Goal: Information Seeking & Learning: Compare options

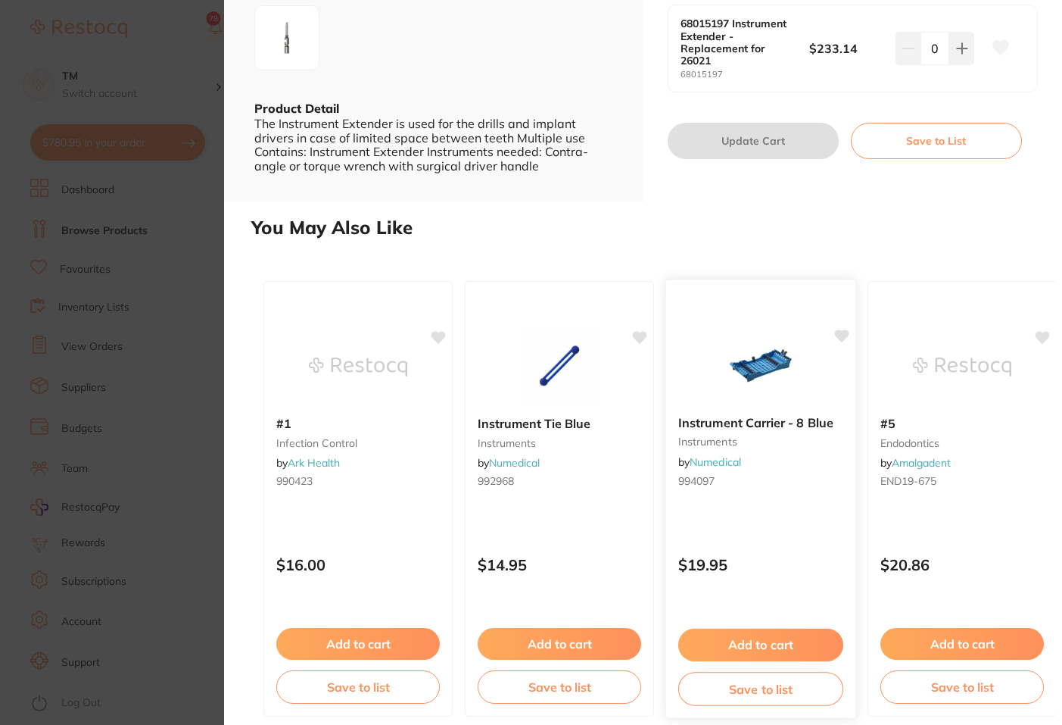
scroll to position [343, 0]
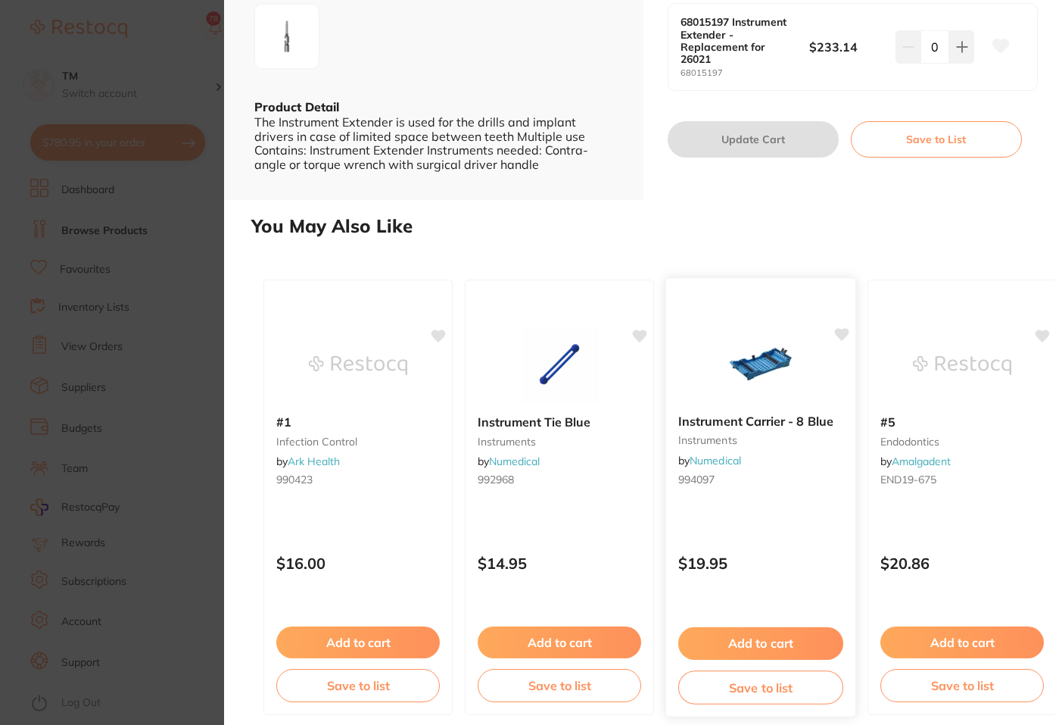
click at [762, 412] on div "Instrument Carrier - 8 Blue instruments by Numedical 994097" at bounding box center [760, 452] width 189 height 101
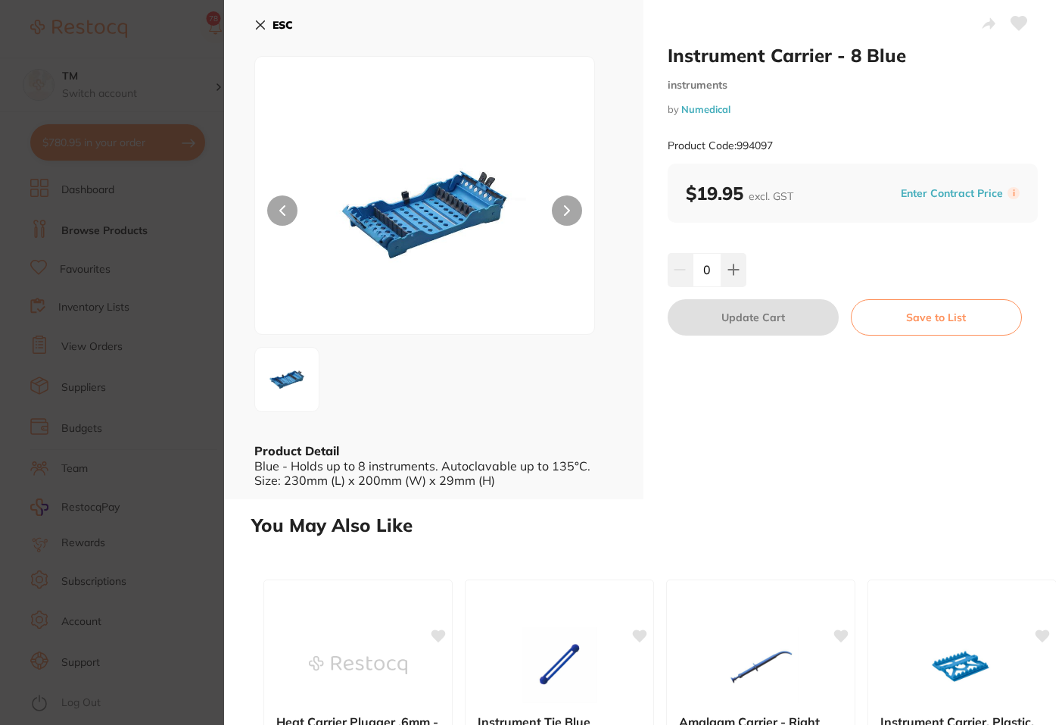
click at [258, 24] on icon at bounding box center [260, 25] width 12 height 12
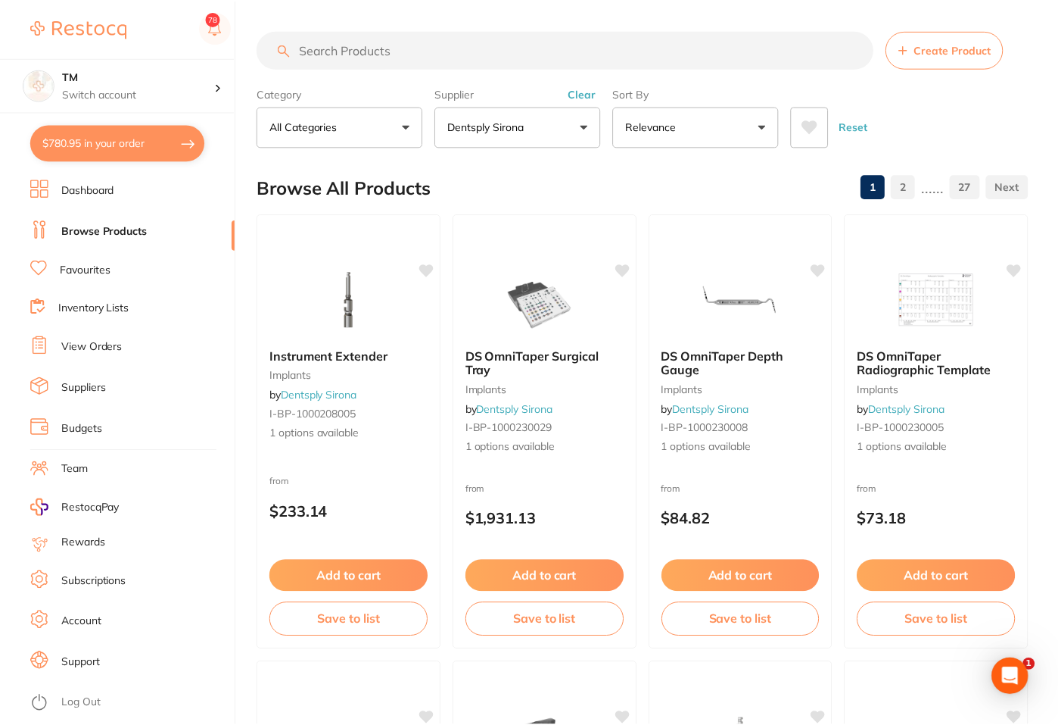
scroll to position [1, 0]
drag, startPoint x: 559, startPoint y: 300, endPoint x: 544, endPoint y: 304, distance: 15.8
click at [558, 300] on img at bounding box center [545, 298] width 98 height 76
click at [544, 304] on section at bounding box center [529, 362] width 1058 height 725
click at [544, 304] on img at bounding box center [545, 298] width 98 height 76
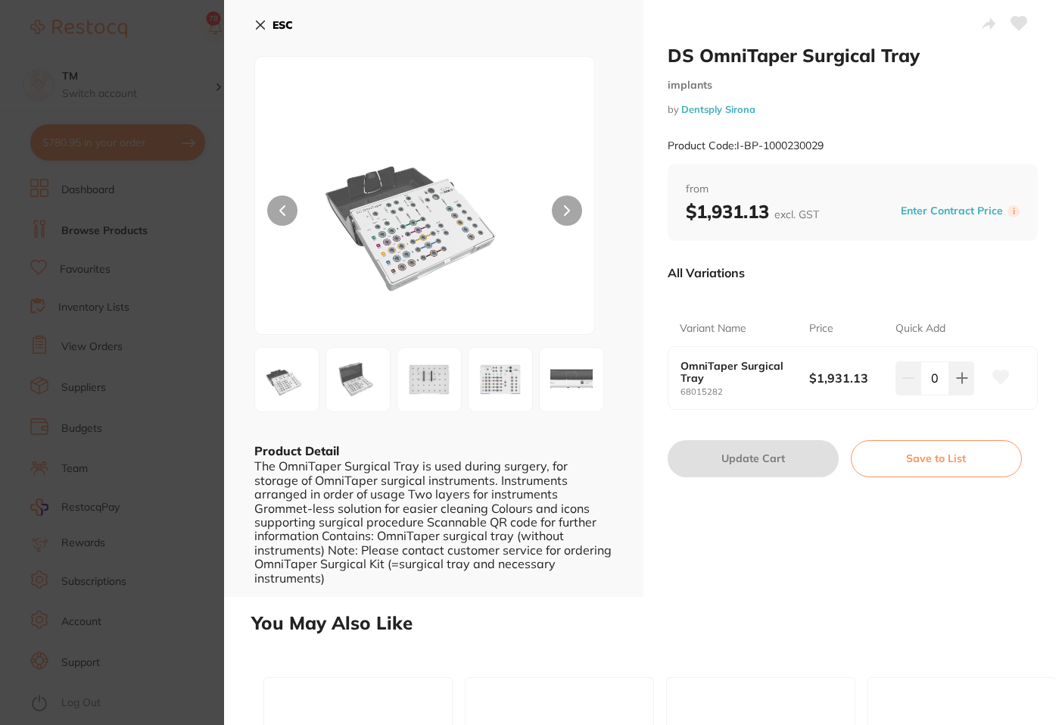
click at [260, 26] on icon at bounding box center [261, 25] width 8 height 8
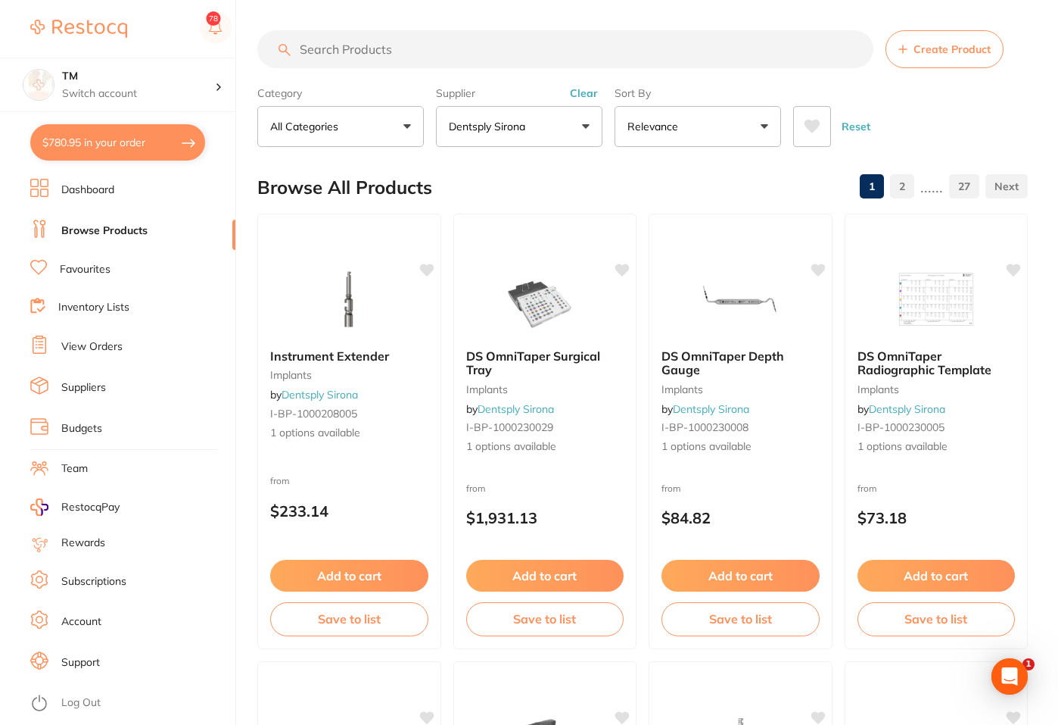
click at [432, 45] on input "search" at bounding box center [565, 49] width 616 height 38
type input "kfile"
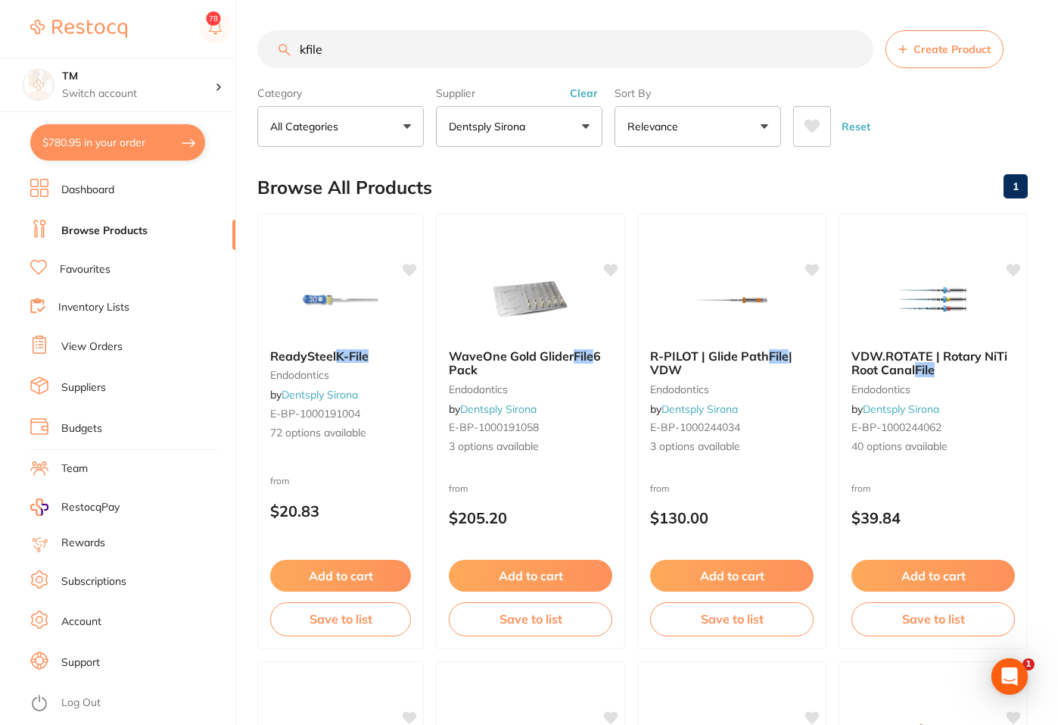
click at [356, 301] on img at bounding box center [340, 299] width 98 height 76
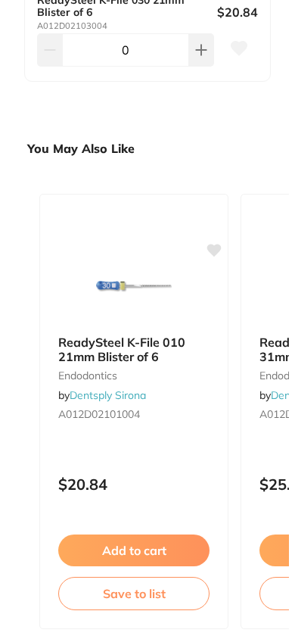
scroll to position [8102, 0]
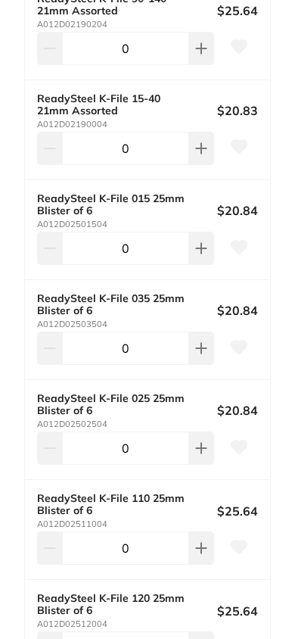
click at [155, 122] on div "ReadySteel K-File 15-40 21mm Assorted A012D02190004 $20.83 0" at bounding box center [147, 130] width 245 height 100
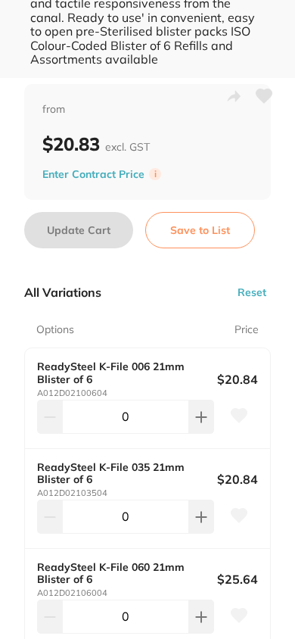
scroll to position [0, 0]
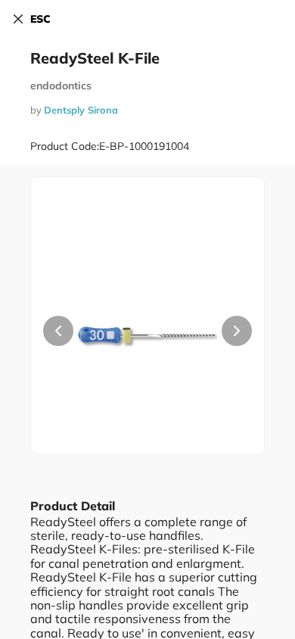
click at [14, 19] on icon at bounding box center [18, 19] width 12 height 12
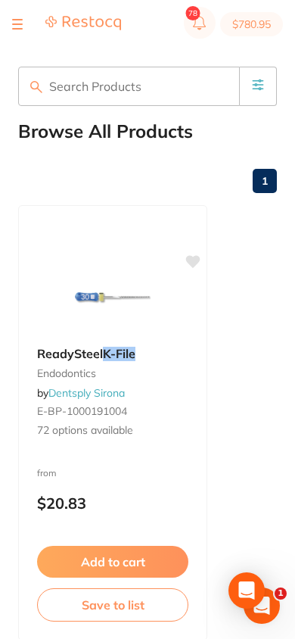
click at [120, 354] on em "K-File" at bounding box center [119, 353] width 33 height 15
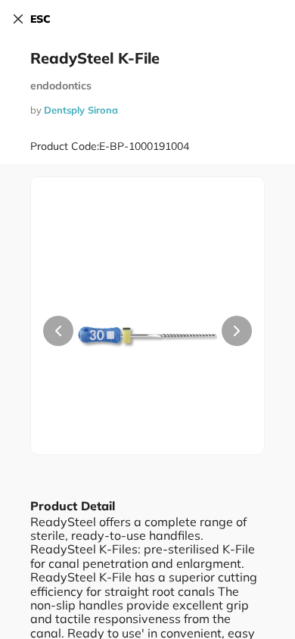
click at [114, 306] on img at bounding box center [148, 334] width 140 height 239
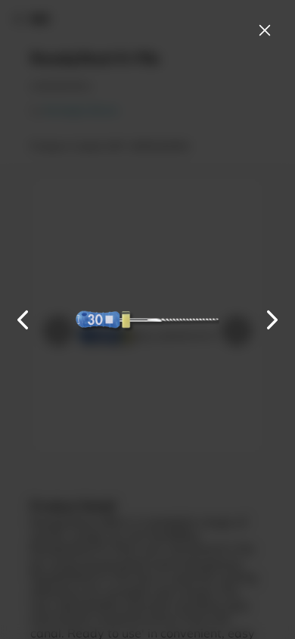
click at [260, 316] on button at bounding box center [272, 319] width 36 height 319
click at [276, 321] on button at bounding box center [272, 319] width 36 height 319
click at [269, 31] on button at bounding box center [265, 30] width 24 height 24
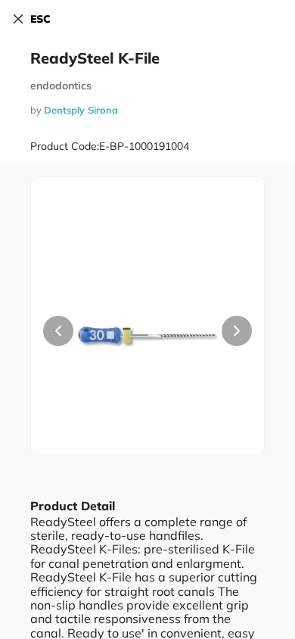
click at [20, 20] on icon at bounding box center [18, 19] width 12 height 12
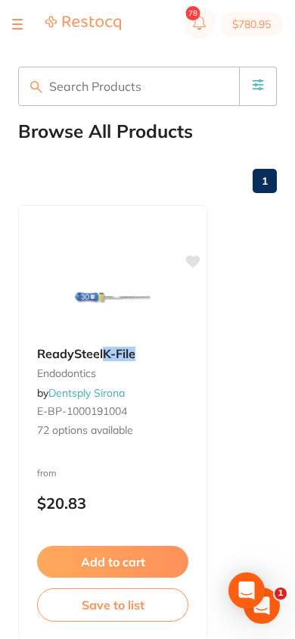
scroll to position [1, 0]
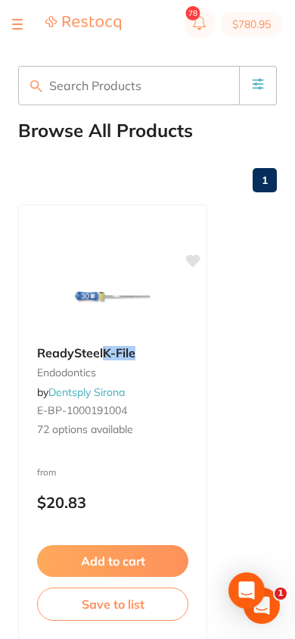
click at [17, 23] on button at bounding box center [17, 24] width 11 height 2
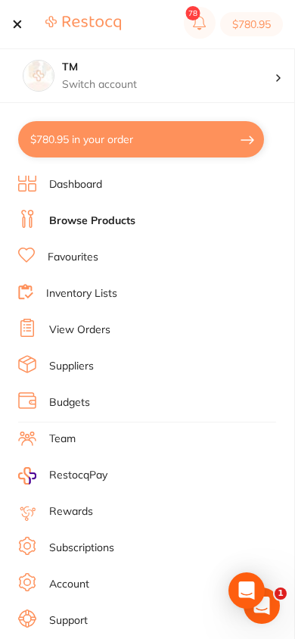
click at [17, 24] on button at bounding box center [17, 24] width 11 height 2
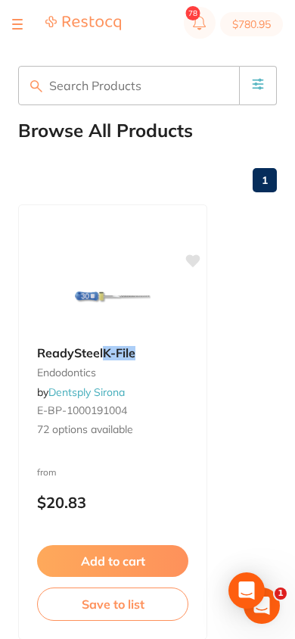
click at [99, 337] on div "ReadySteel K-File endodontics by Dentsply Sirona E-BP-1000191004 72 options ava…" at bounding box center [113, 392] width 176 height 116
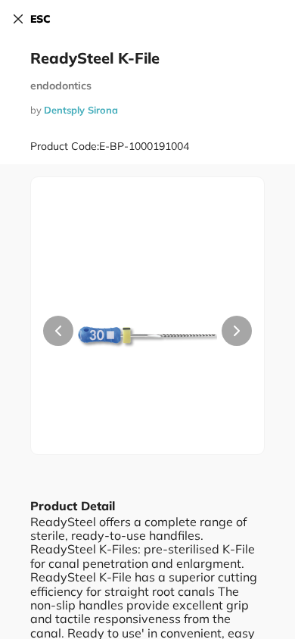
click at [99, 270] on img at bounding box center [148, 334] width 140 height 239
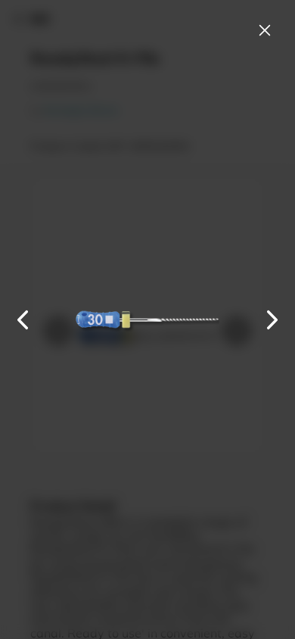
click at [262, 33] on button at bounding box center [265, 30] width 24 height 24
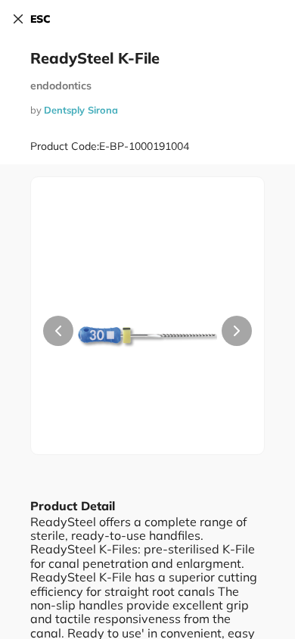
click at [18, 17] on icon at bounding box center [18, 19] width 12 height 12
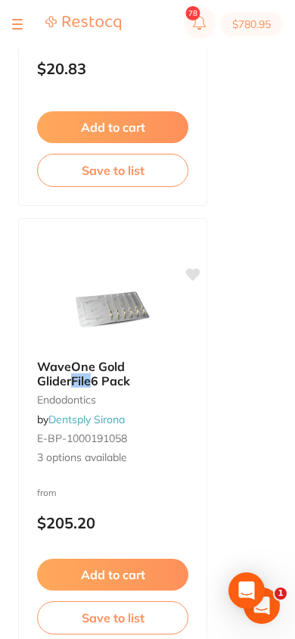
scroll to position [436, 0]
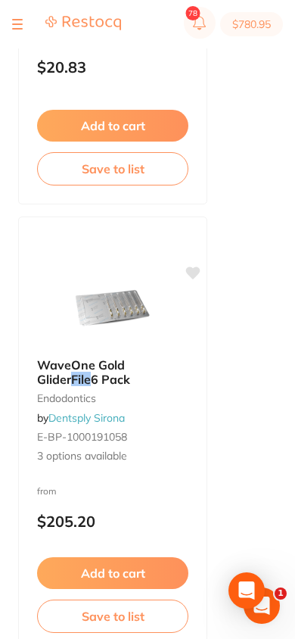
click at [106, 346] on div "WaveOne Gold Glider File 6 Pack endodontics by Dentsply Sirona E-BP-1000191058 …" at bounding box center [113, 410] width 176 height 129
